Goal: Find specific page/section: Find specific page/section

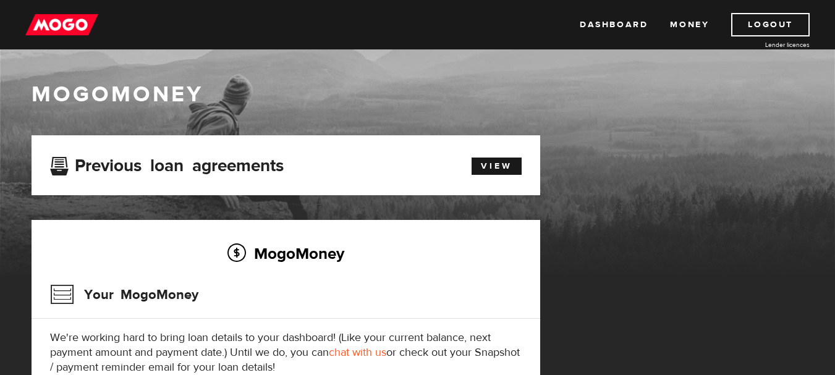
scroll to position [174, 0]
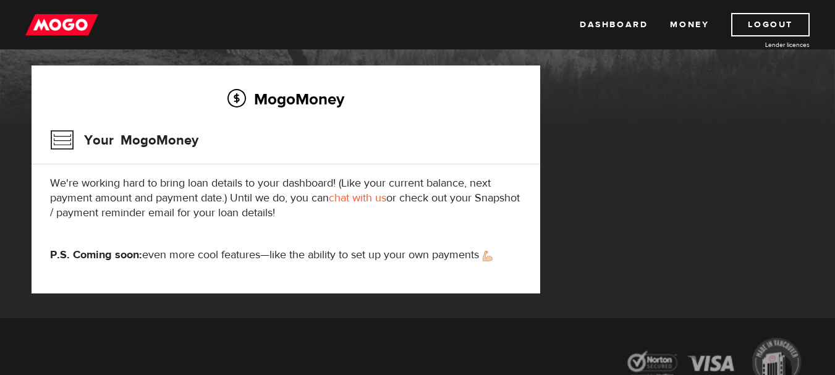
click at [835, 221] on html "Dashboard Money Logout Lender licences Dashboard Money Logout Lender licences M…" at bounding box center [417, 32] width 835 height 375
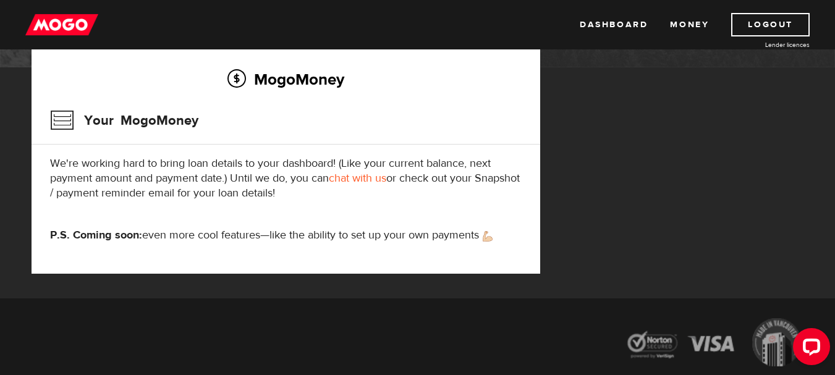
scroll to position [0, 0]
click at [695, 25] on link "Money" at bounding box center [689, 24] width 39 height 23
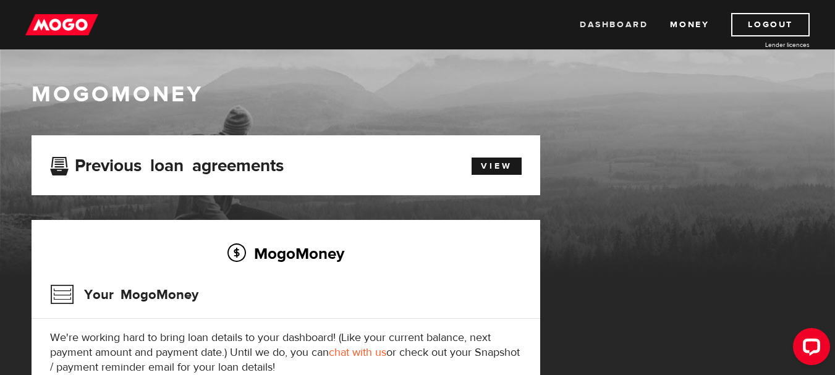
click at [609, 19] on link "Dashboard" at bounding box center [614, 24] width 68 height 23
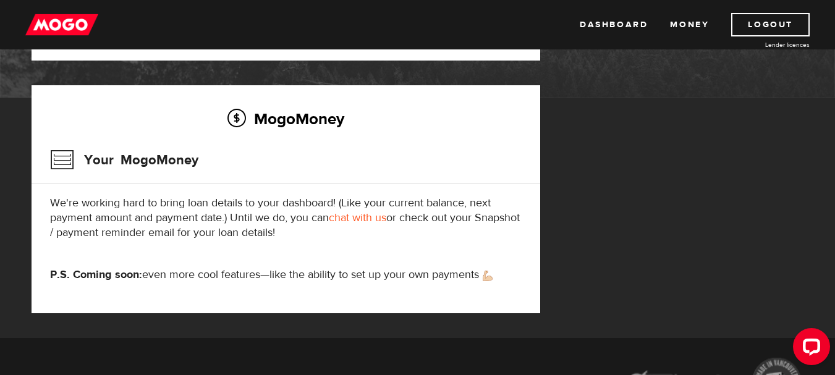
scroll to position [184, 0]
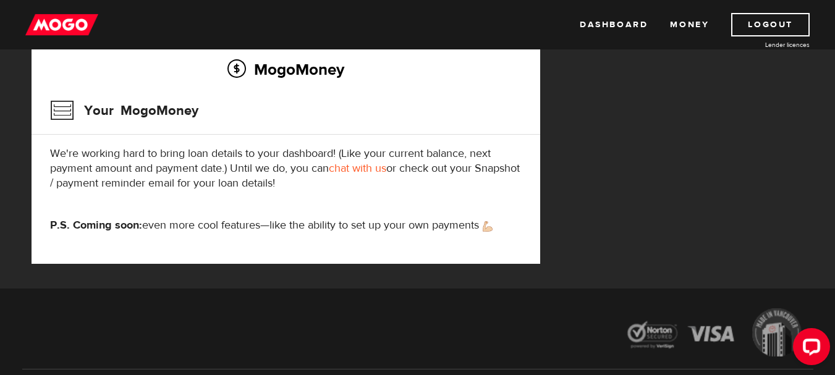
click at [370, 171] on link "chat with us" at bounding box center [357, 168] width 57 height 14
click at [619, 19] on link "Dashboard" at bounding box center [614, 24] width 68 height 23
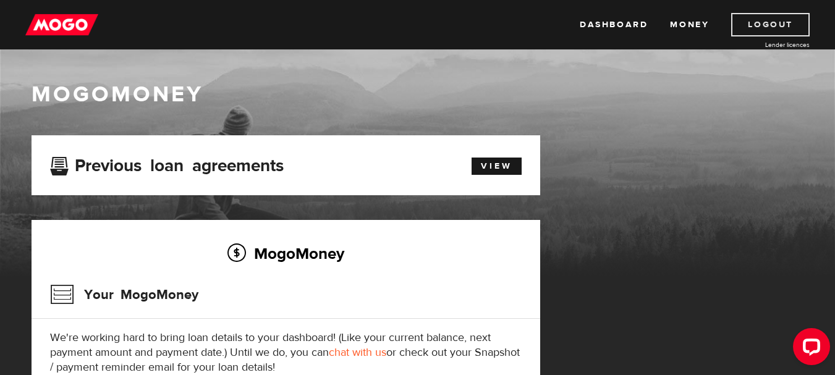
click at [771, 24] on link "Logout" at bounding box center [770, 24] width 79 height 23
